Goal: Task Accomplishment & Management: Manage account settings

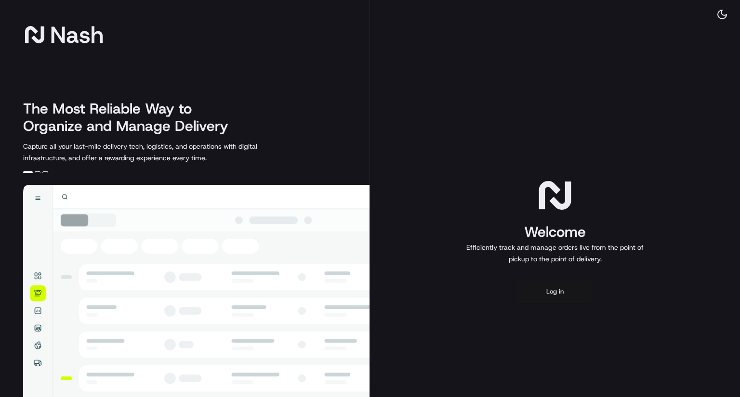
click at [548, 295] on button "Log in" at bounding box center [554, 291] width 77 height 23
